Goal: Task Accomplishment & Management: Use online tool/utility

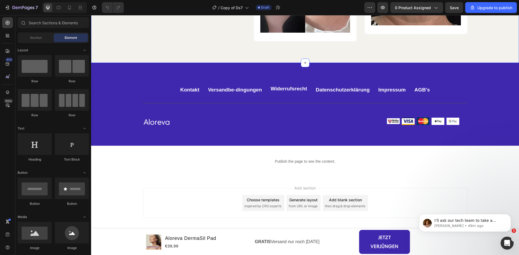
scroll to position [1400, 0]
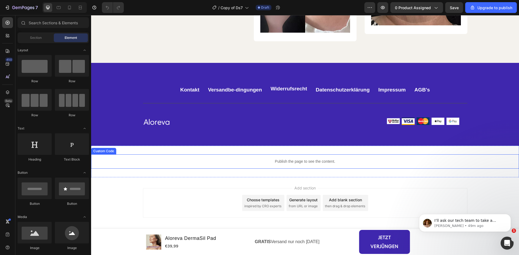
click at [278, 167] on div "Publish the page to see the content." at bounding box center [305, 162] width 428 height 14
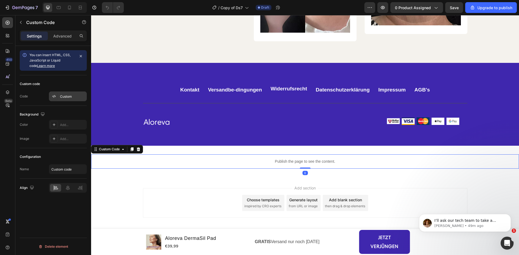
click at [61, 97] on div "Custom" at bounding box center [72, 96] width 25 height 5
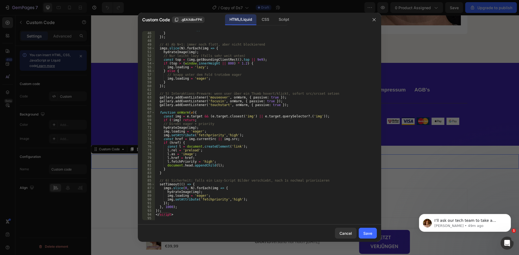
scroll to position [0, 0]
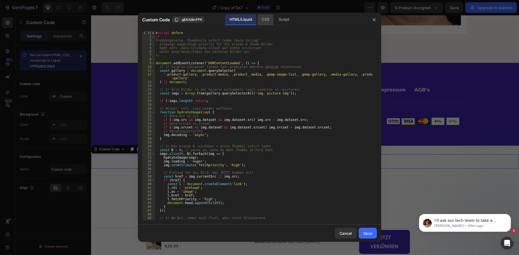
click at [260, 21] on div "CSS" at bounding box center [265, 19] width 16 height 11
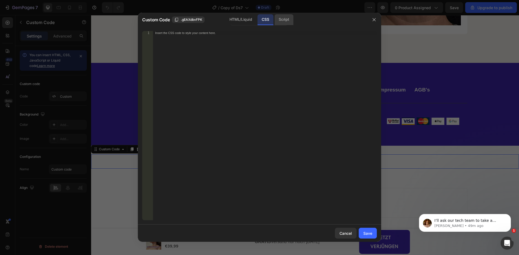
drag, startPoint x: 280, startPoint y: 24, endPoint x: 267, endPoint y: 24, distance: 12.4
click at [279, 24] on div "Script" at bounding box center [283, 19] width 19 height 11
click at [231, 18] on div "HTML/Liquid" at bounding box center [240, 19] width 31 height 11
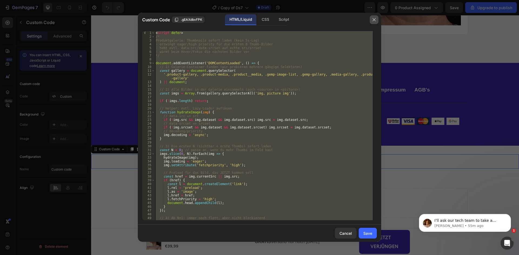
click at [372, 21] on button "button" at bounding box center [374, 19] width 9 height 9
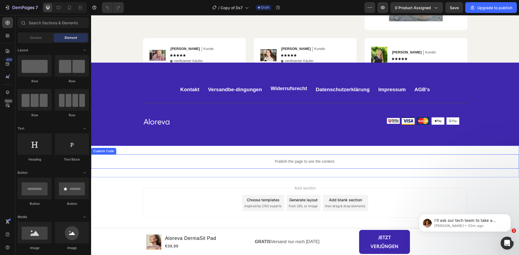
click at [249, 157] on div "Publish the page to see the content." at bounding box center [305, 162] width 428 height 14
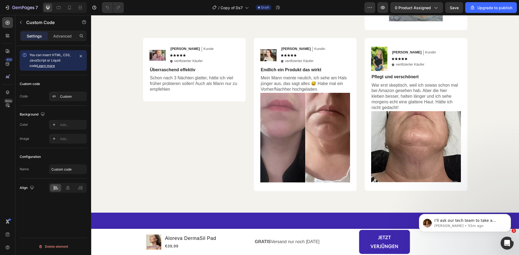
click at [67, 90] on div "Custom code Code Custom" at bounding box center [53, 90] width 67 height 31
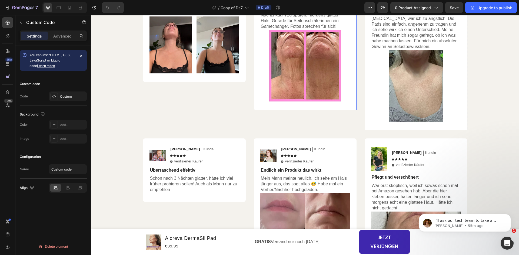
scroll to position [841, 0]
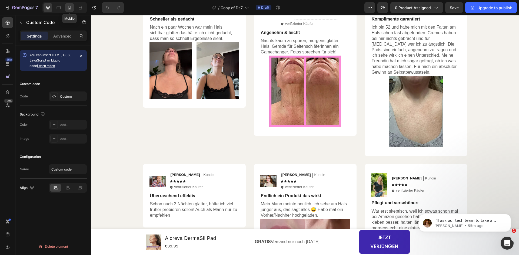
click at [66, 8] on div at bounding box center [69, 7] width 9 height 9
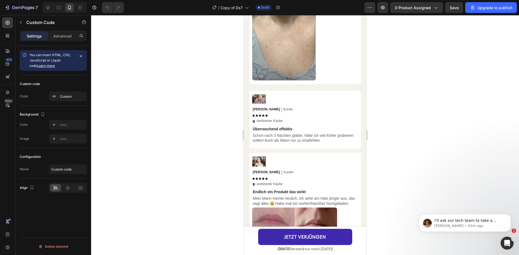
scroll to position [1659, 0]
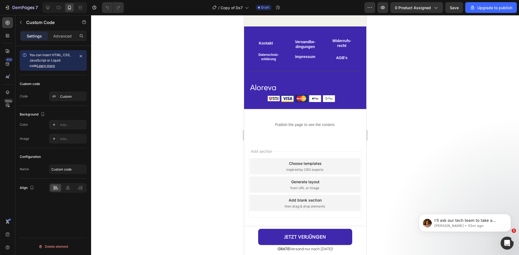
click at [311, 127] on p "Publish the page to see the content." at bounding box center [305, 125] width 122 height 6
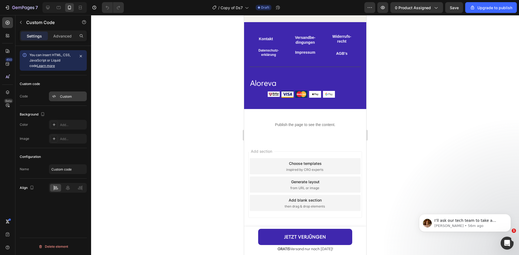
click at [72, 95] on div "Custom" at bounding box center [72, 96] width 25 height 5
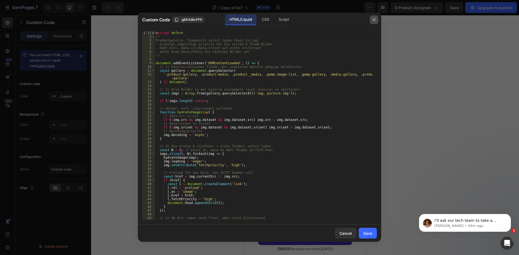
click at [377, 16] on button "button" at bounding box center [374, 19] width 9 height 9
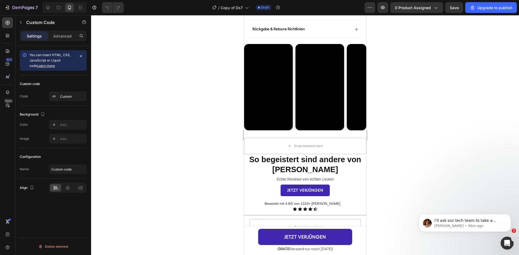
scroll to position [441, 0]
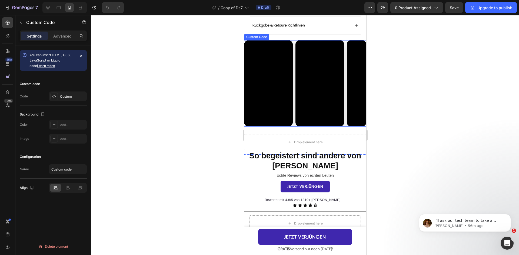
click at [296, 89] on video at bounding box center [319, 83] width 49 height 87
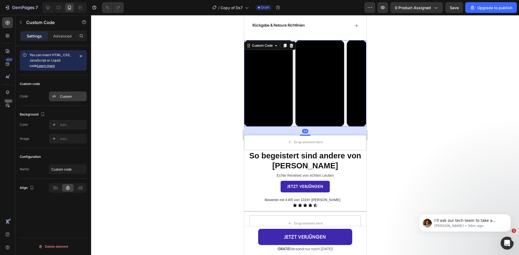
click at [61, 95] on div "Custom" at bounding box center [72, 96] width 25 height 5
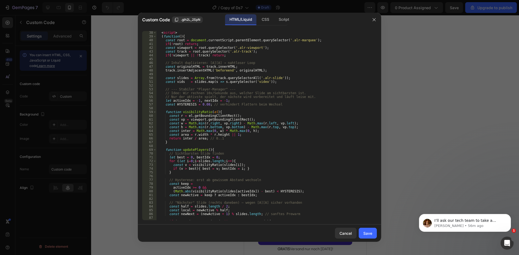
scroll to position [151, 0]
